Goal: Task Accomplishment & Management: Use online tool/utility

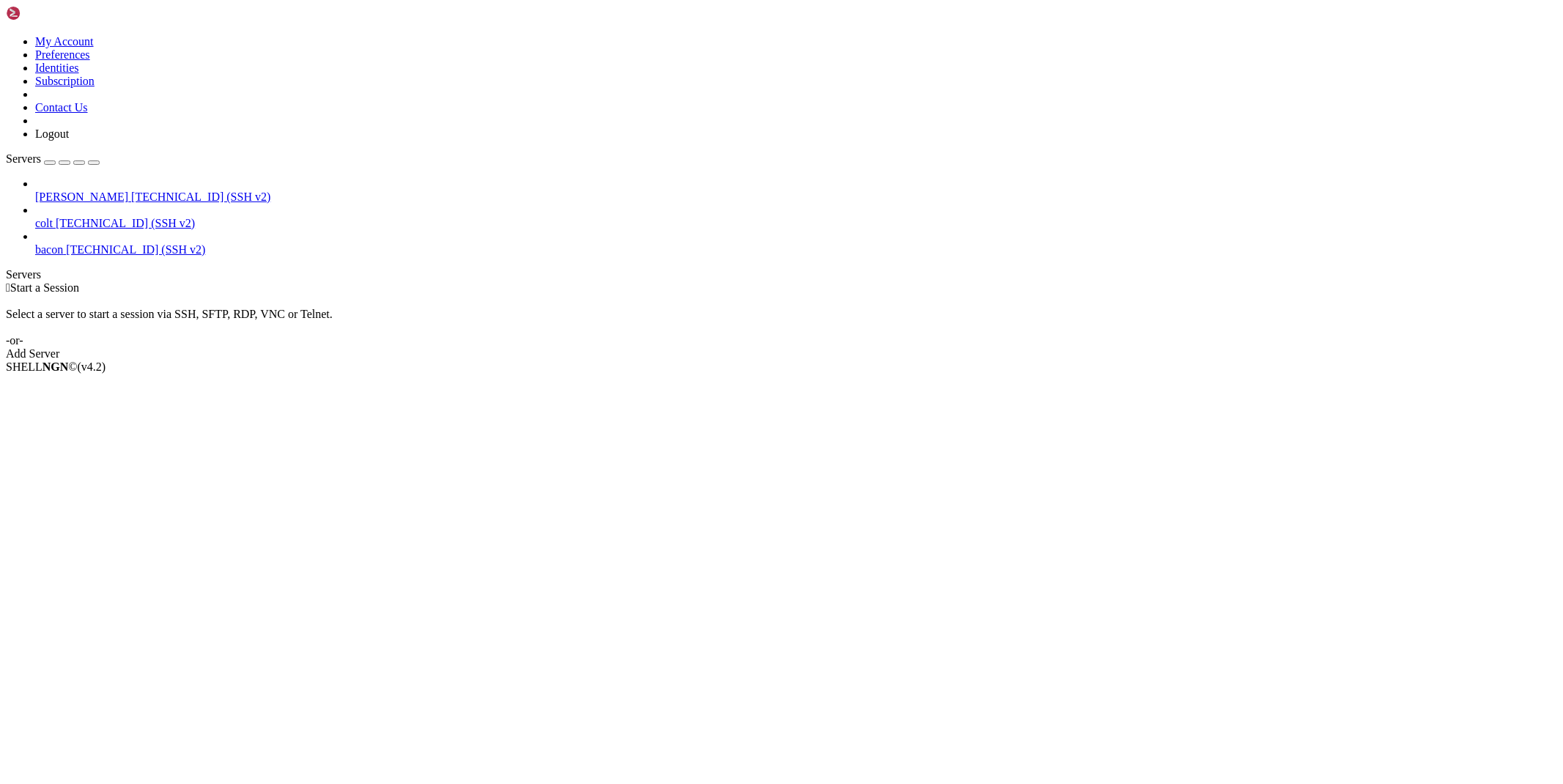
click at [76, 190] on link "[PERSON_NAME] [TECHNICAL_ID] (SSH v2)" at bounding box center [796, 196] width 1522 height 13
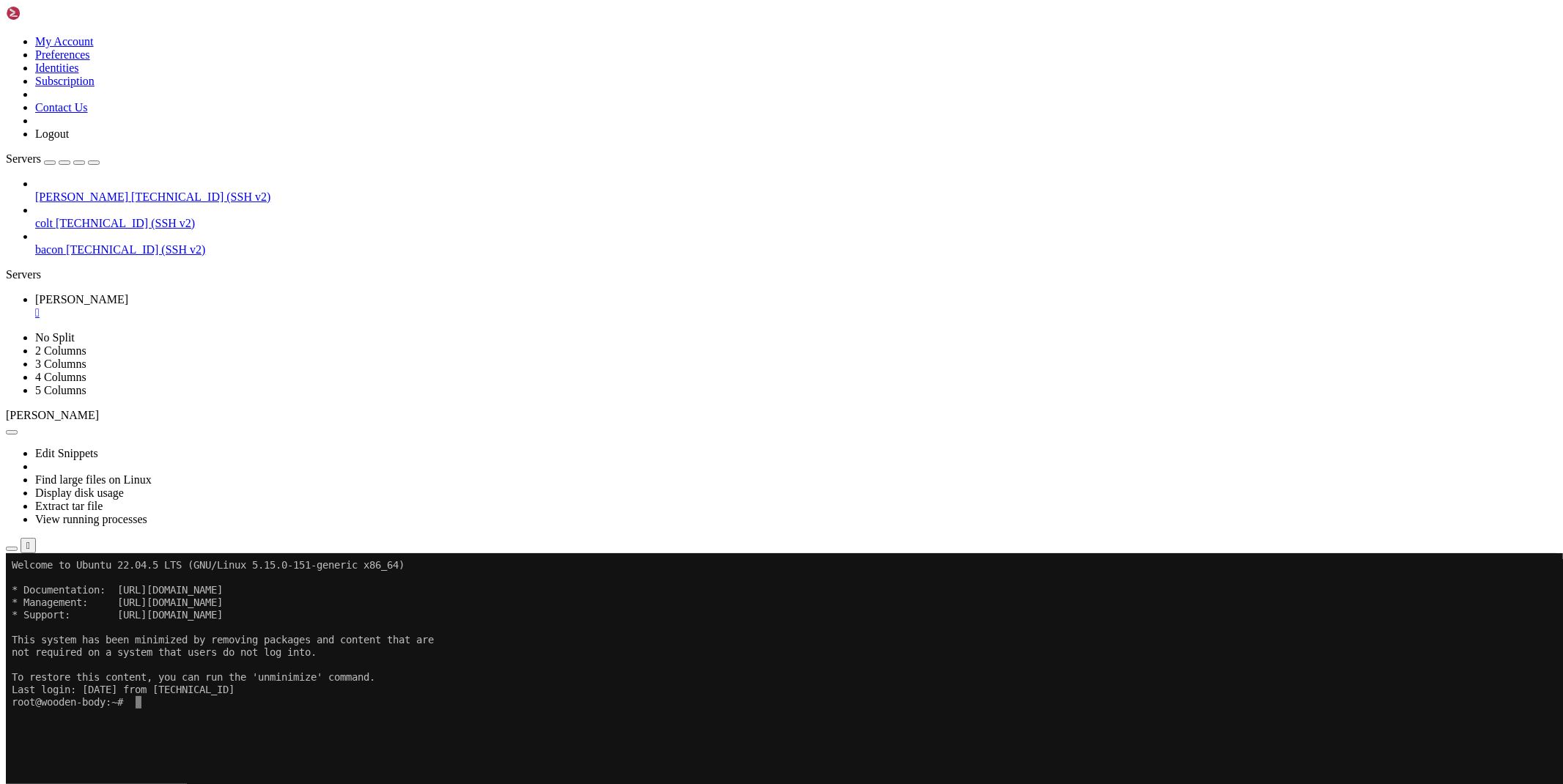
click at [18, 546] on button "button" at bounding box center [11, 549] width 11 height 5
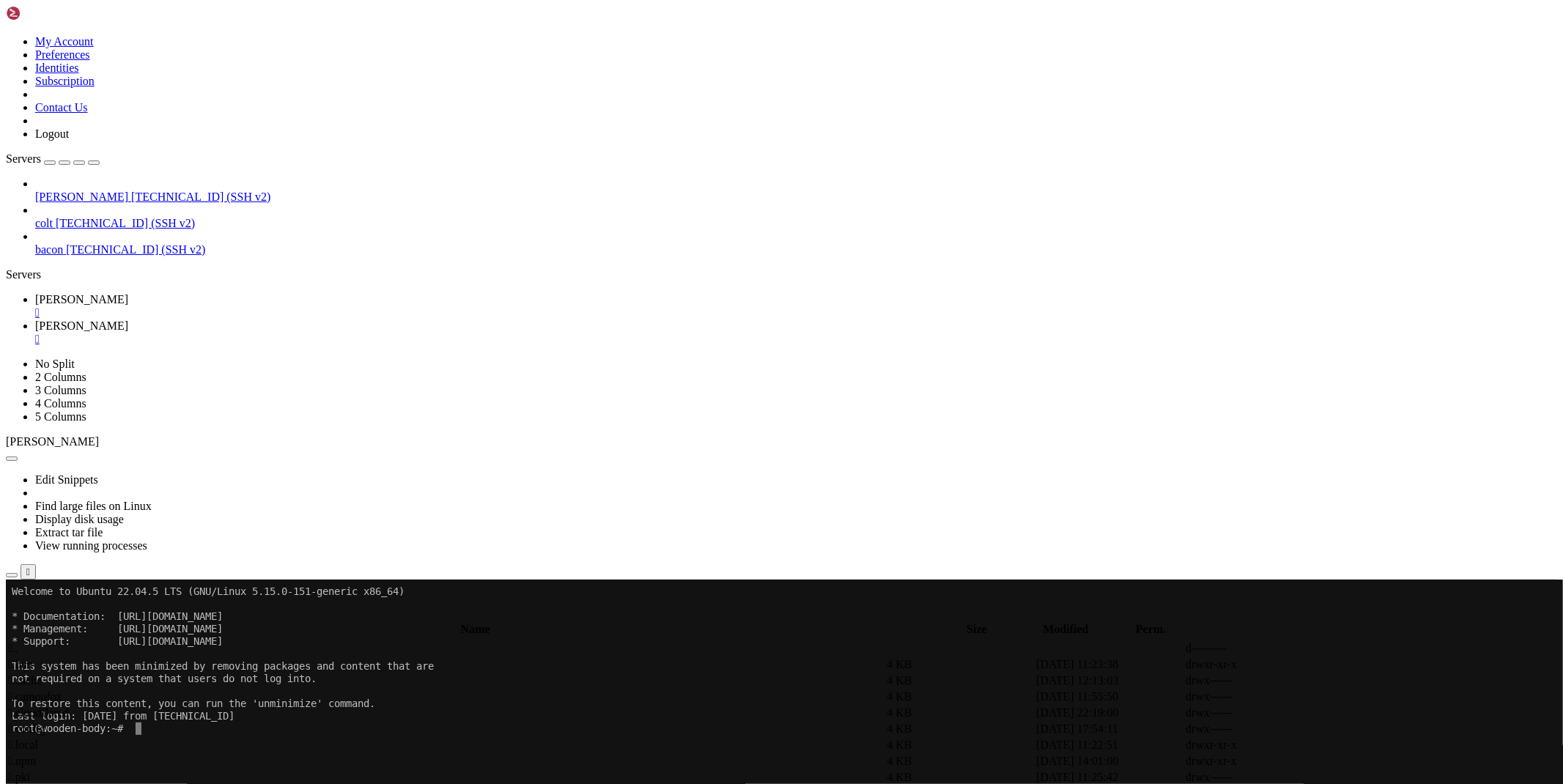
click at [53, 690] on span " database" at bounding box center [31, 696] width 44 height 12
type input "/root/ryx/database"
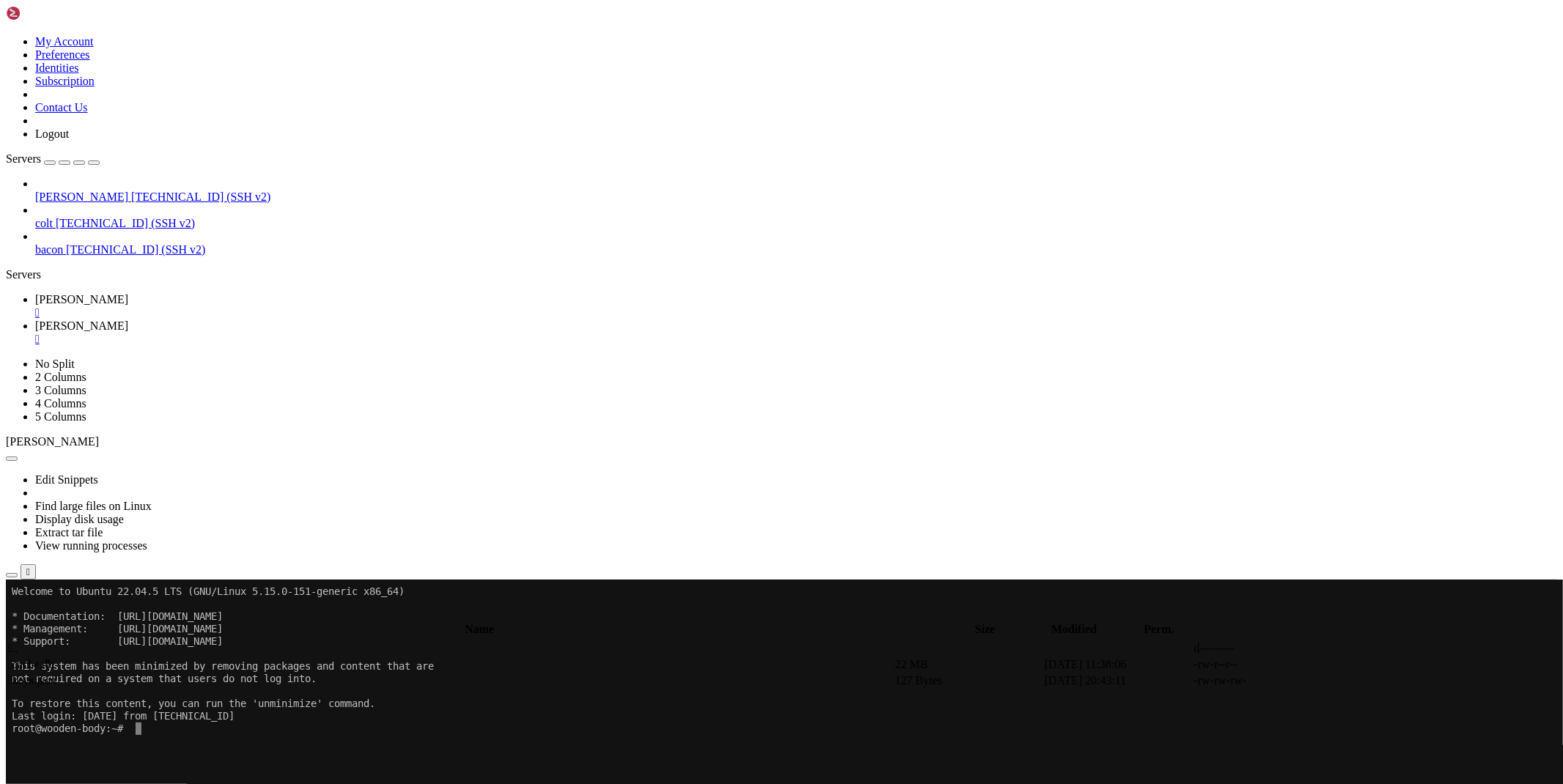
click at [1343, 681] on icon at bounding box center [1343, 681] width 0 height 0
type textarea ""24cade5d-e16a-49c1-a6bb-6c187564e489": {"valid": true},"
drag, startPoint x: 491, startPoint y: 99, endPoint x: 233, endPoint y: 97, distance: 258.0
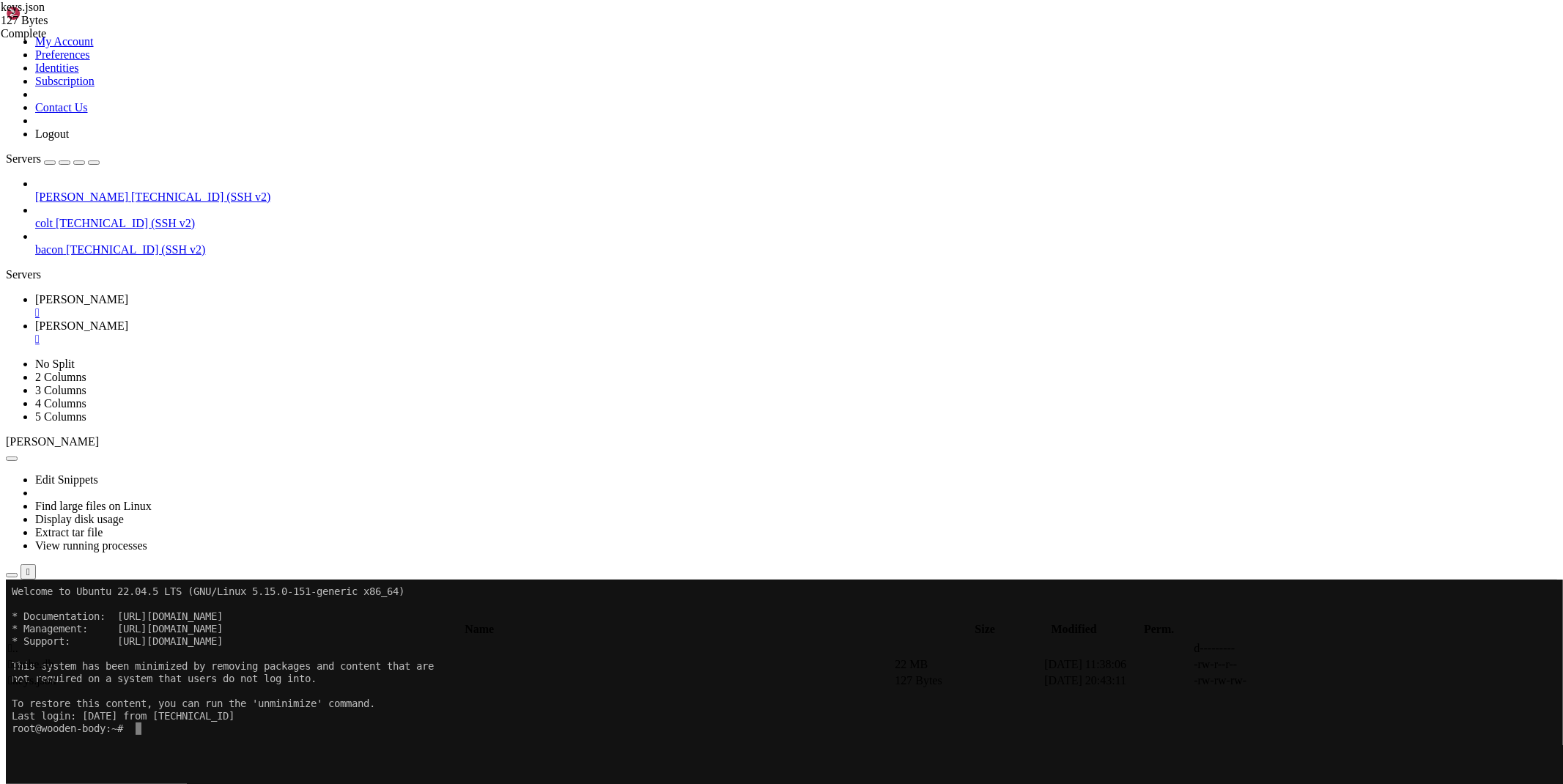
type textarea "}"
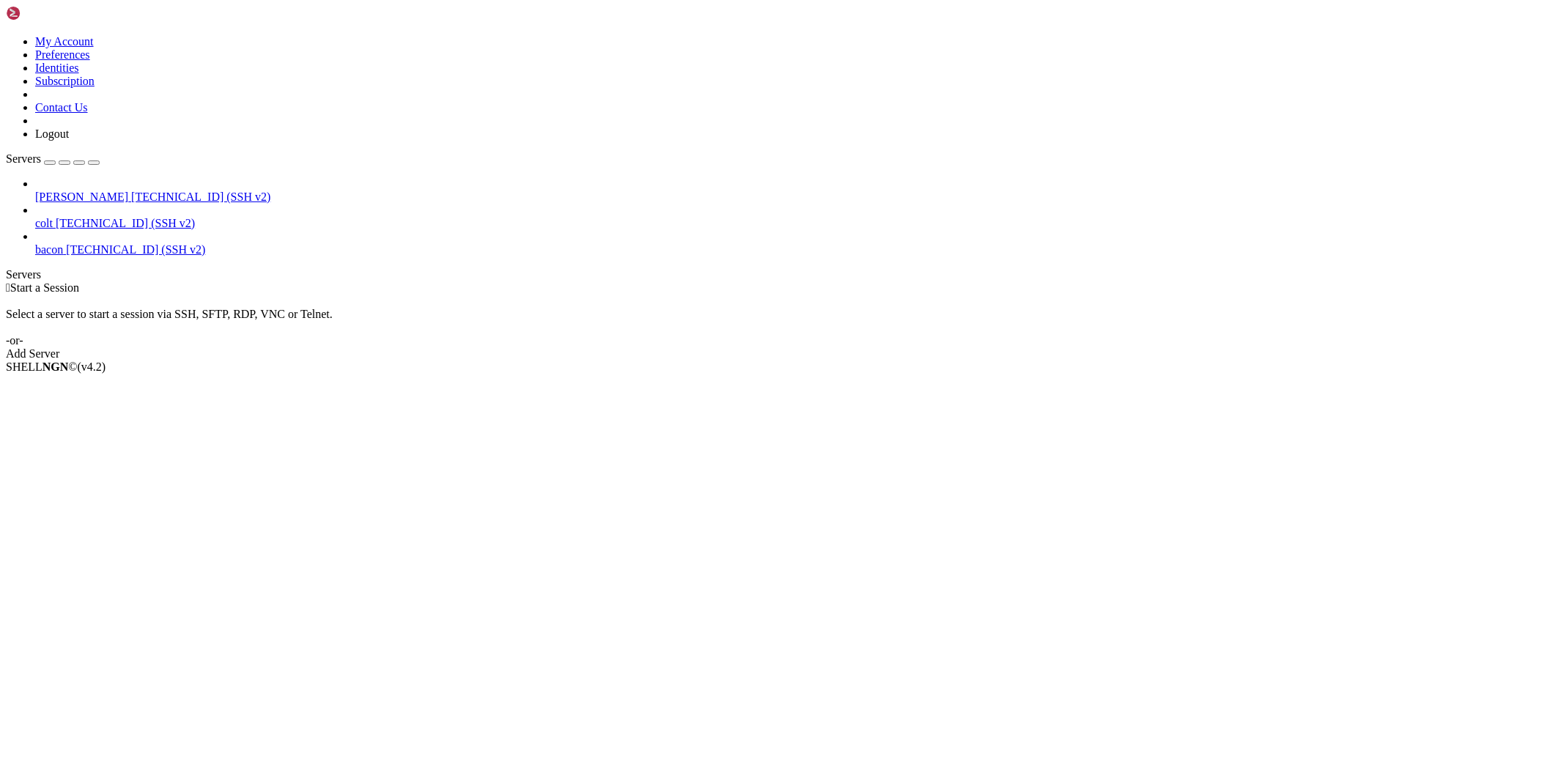
click at [51, 152] on link "Servers" at bounding box center [53, 158] width 94 height 12
click at [57, 190] on span "[PERSON_NAME]" at bounding box center [82, 196] width 93 height 12
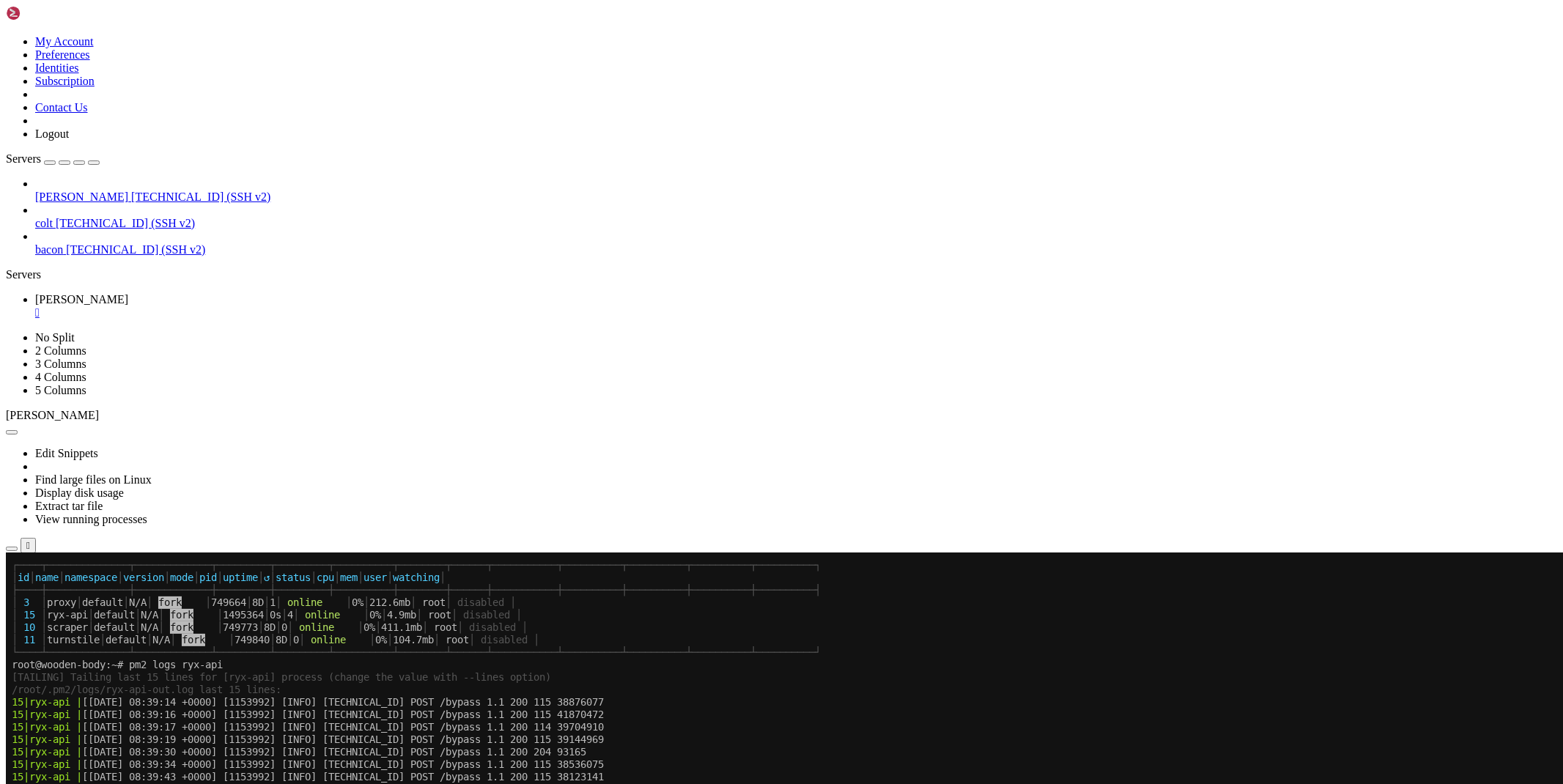
scroll to position [223, 0]
